Goal: Task Accomplishment & Management: Complete application form

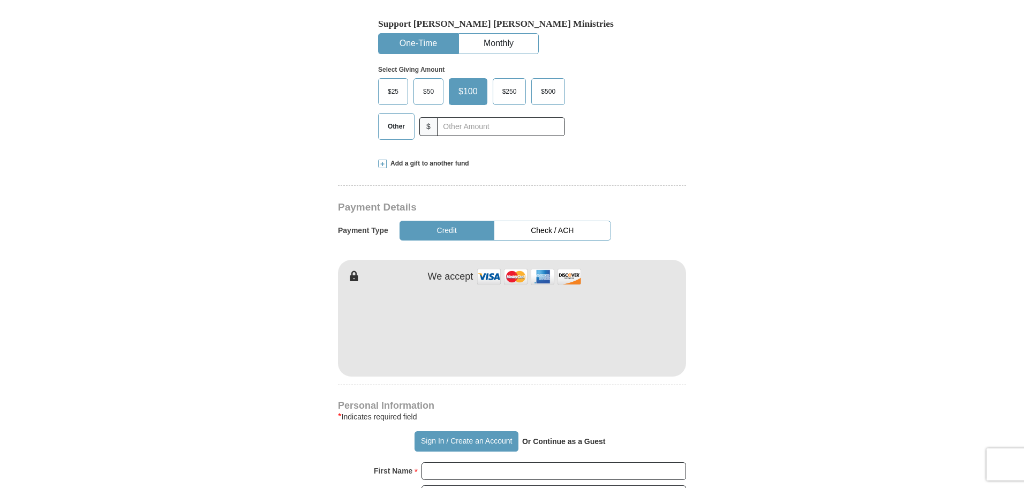
scroll to position [214, 0]
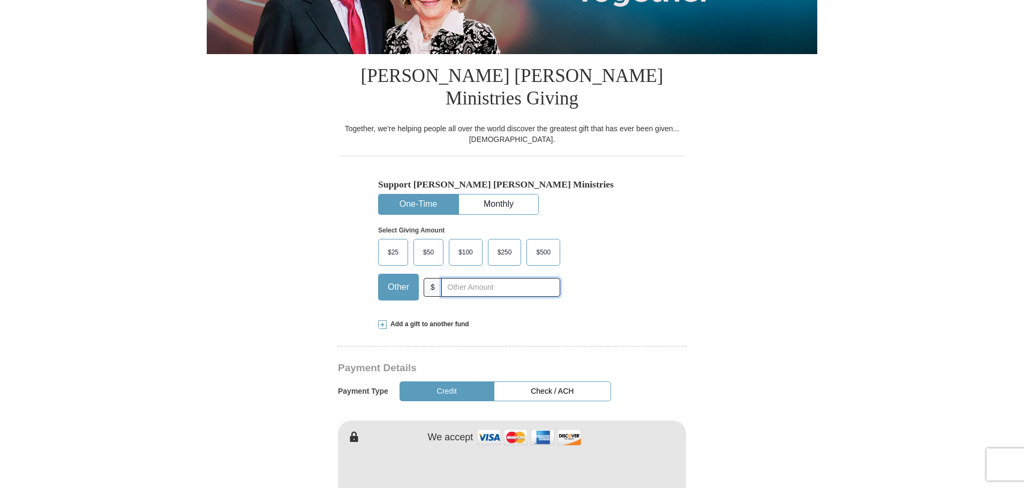
click at [446, 278] on input "text" at bounding box center [500, 287] width 119 height 19
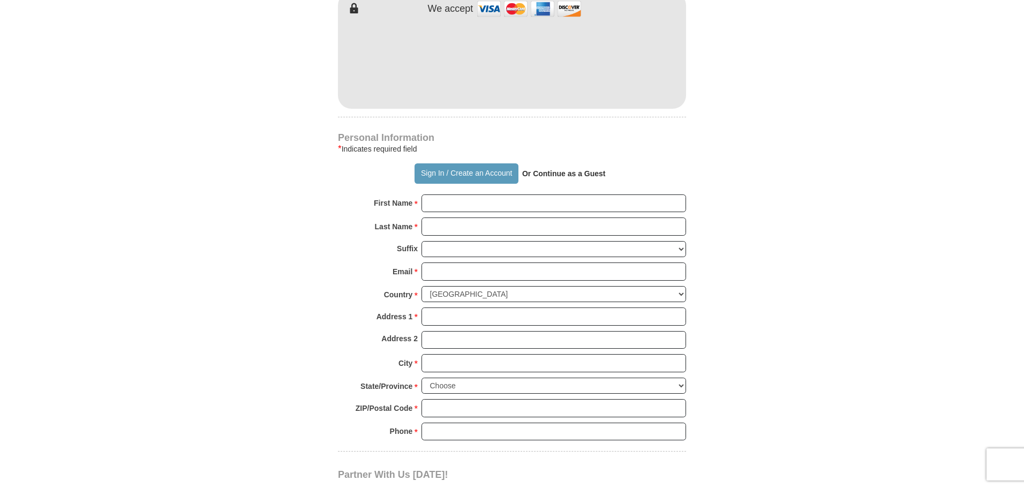
scroll to position [911, 0]
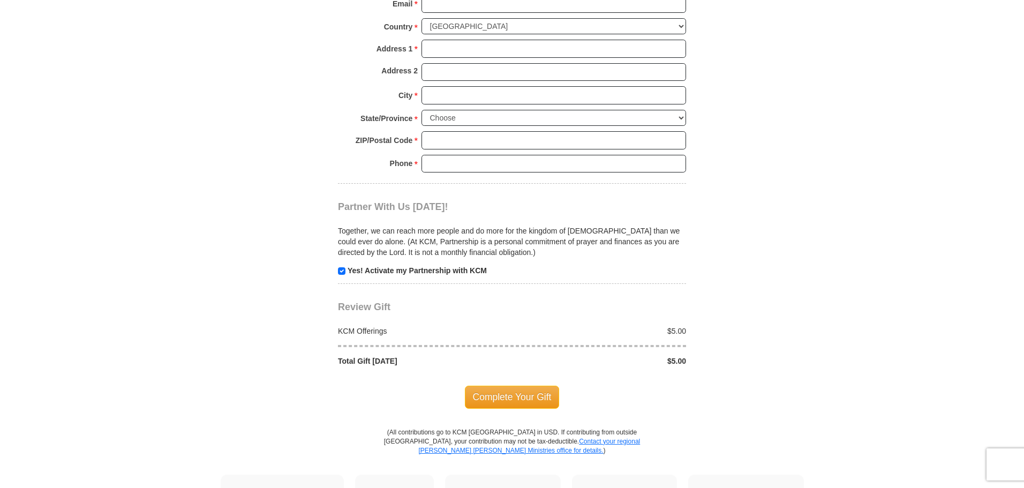
type input "5"
click at [341, 267] on input "checkbox" at bounding box center [341, 270] width 7 height 7
checkbox input "true"
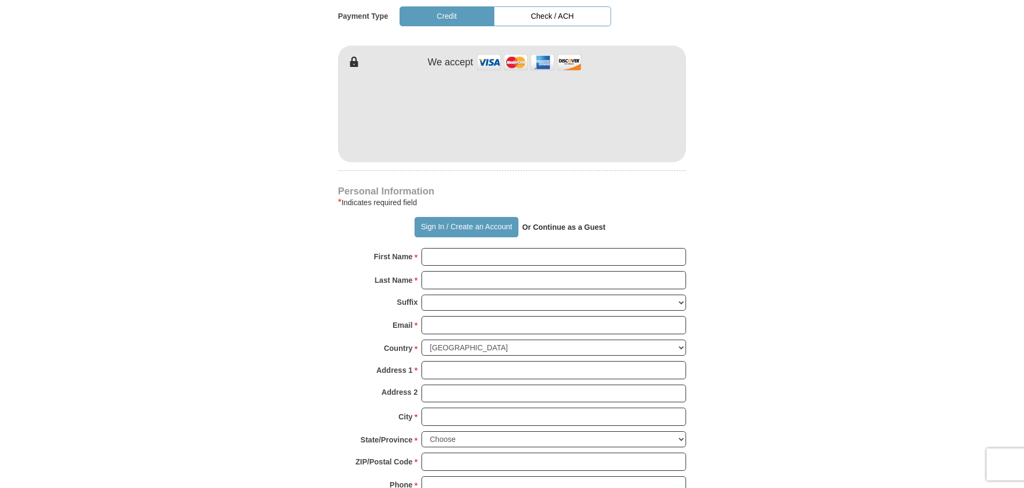
scroll to position [536, 0]
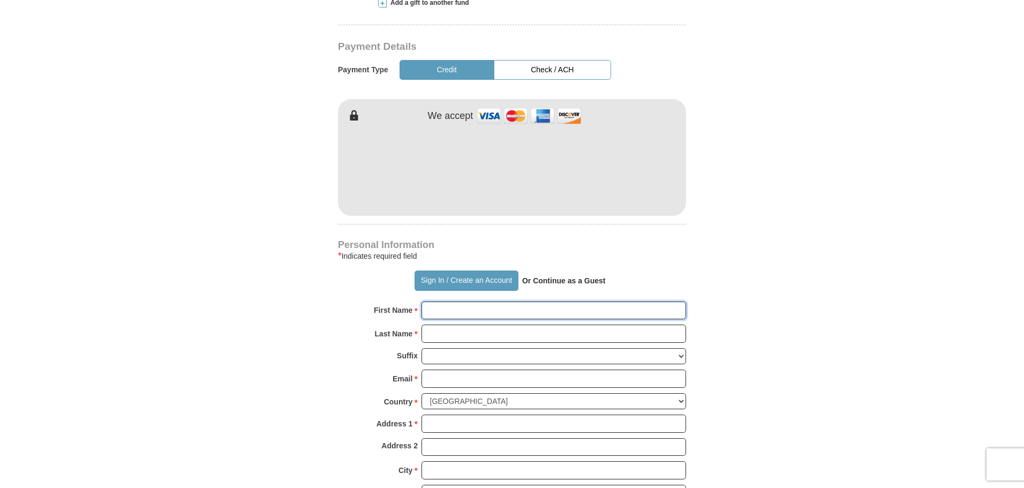
click at [441, 302] on input "First Name *" at bounding box center [554, 311] width 265 height 18
type input "[PERSON_NAME]"
click at [453, 325] on input "Last Name *" at bounding box center [554, 334] width 265 height 18
type input "[PERSON_NAME]"
click at [449, 370] on input "Email *" at bounding box center [554, 379] width 265 height 18
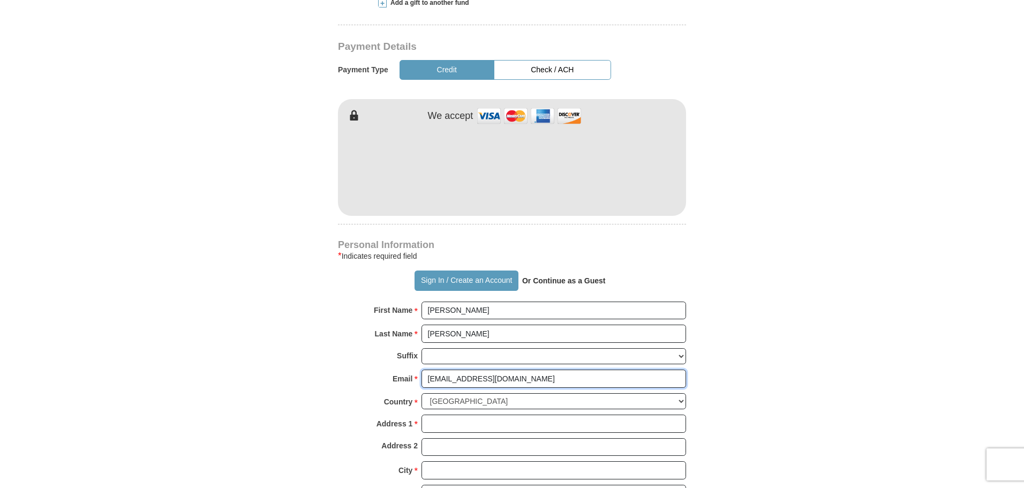
type input "[EMAIL_ADDRESS][DOMAIN_NAME]"
click at [464, 393] on select "[GEOGRAPHIC_DATA] [GEOGRAPHIC_DATA] [GEOGRAPHIC_DATA] [GEOGRAPHIC_DATA] [GEOGRA…" at bounding box center [554, 401] width 265 height 17
click at [422, 393] on select "[GEOGRAPHIC_DATA] [GEOGRAPHIC_DATA] [GEOGRAPHIC_DATA] [GEOGRAPHIC_DATA] [GEOGRA…" at bounding box center [554, 401] width 265 height 17
click at [442, 415] on input "Address 1 *" at bounding box center [554, 424] width 265 height 18
type input "[STREET_ADDRESS]"
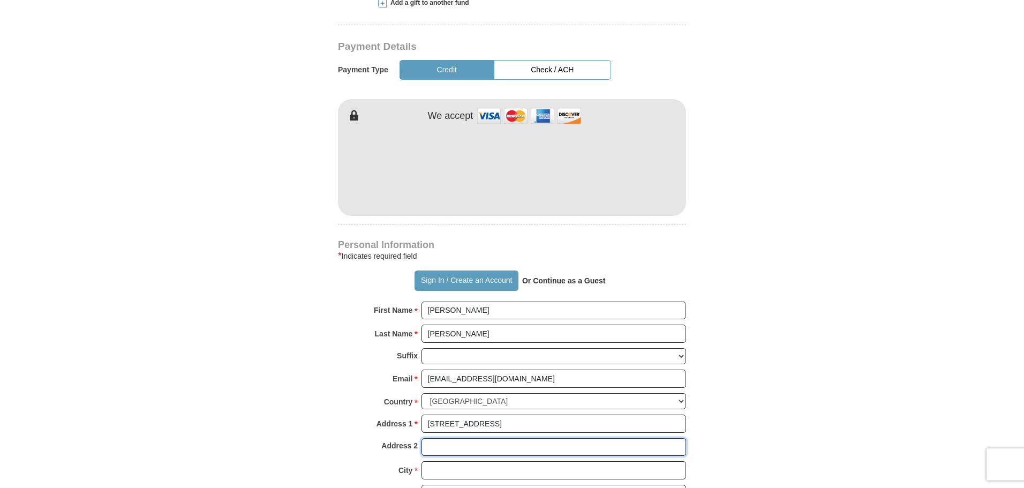
click at [448, 438] on input "Address 2" at bounding box center [554, 447] width 265 height 18
type input "Suite 235"
click at [445, 461] on input "City *" at bounding box center [554, 470] width 265 height 18
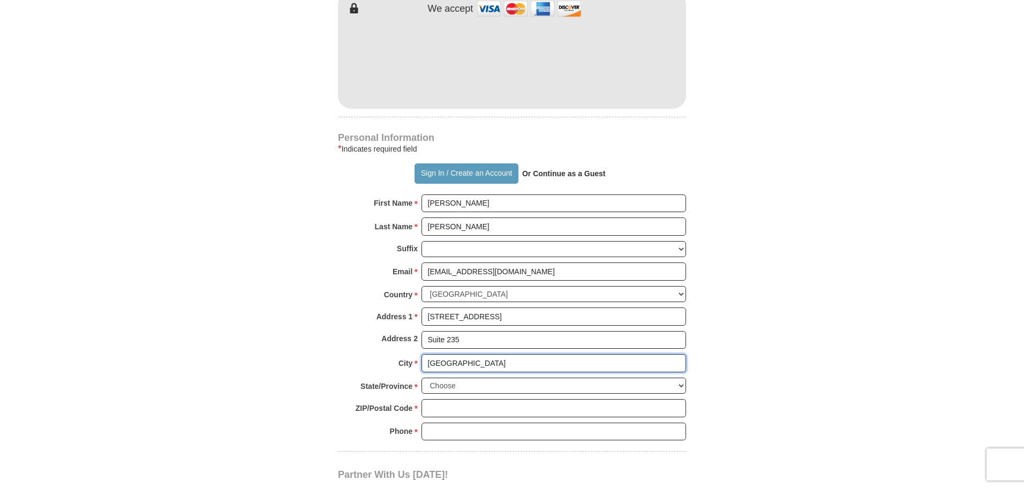
type input "[GEOGRAPHIC_DATA]"
click at [467, 378] on select "Choose [US_STATE] [US_STATE] [US_STATE] [US_STATE] [US_STATE] Armed Forces Amer…" at bounding box center [554, 386] width 265 height 17
select select "NV"
click at [422, 378] on select "Choose [US_STATE] [US_STATE] [US_STATE] [US_STATE] [US_STATE] Armed Forces Amer…" at bounding box center [554, 386] width 265 height 17
click at [439, 399] on input "ZIP/Postal Code *" at bounding box center [554, 408] width 265 height 18
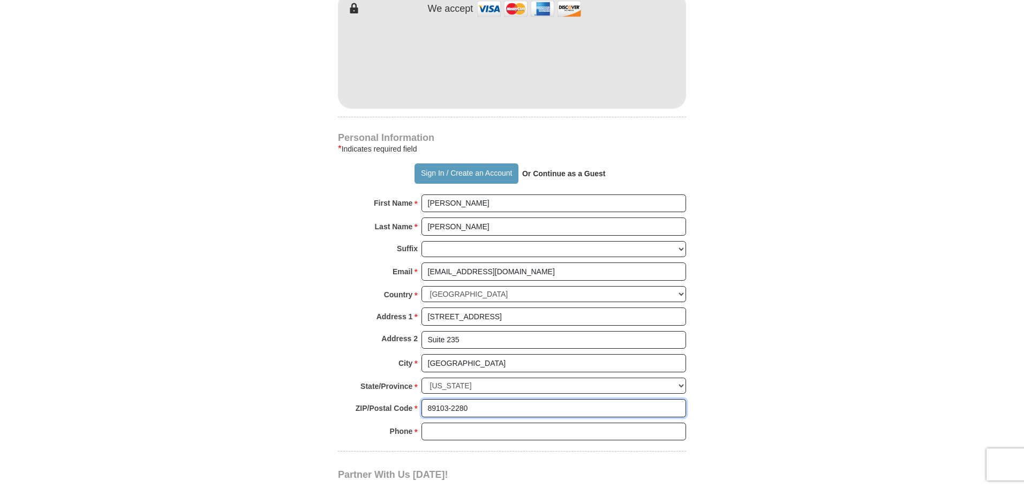
type input "89103-2280"
click at [451, 423] on input "Phone * *" at bounding box center [554, 432] width 265 height 18
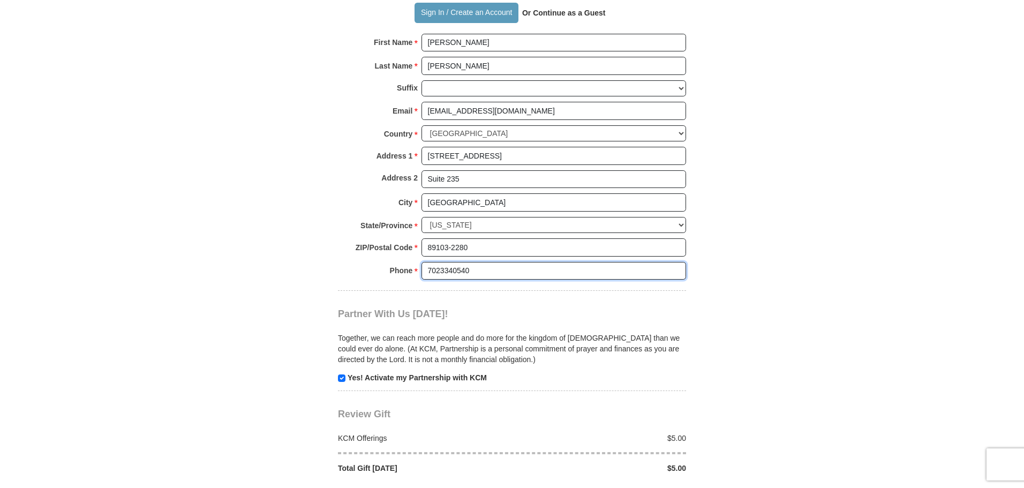
scroll to position [857, 0]
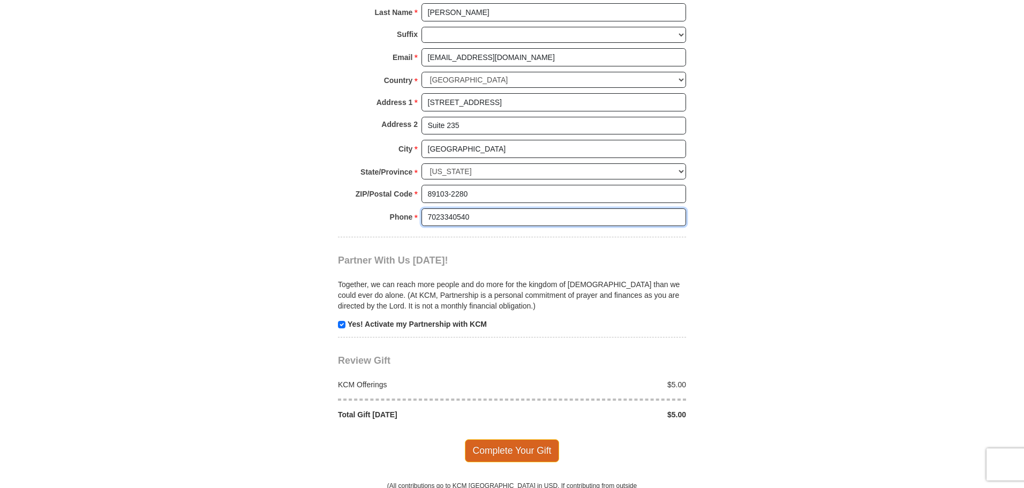
type input "7023340540"
click at [513, 439] on span "Complete Your Gift" at bounding box center [512, 450] width 95 height 22
